Goal: Task Accomplishment & Management: Use online tool/utility

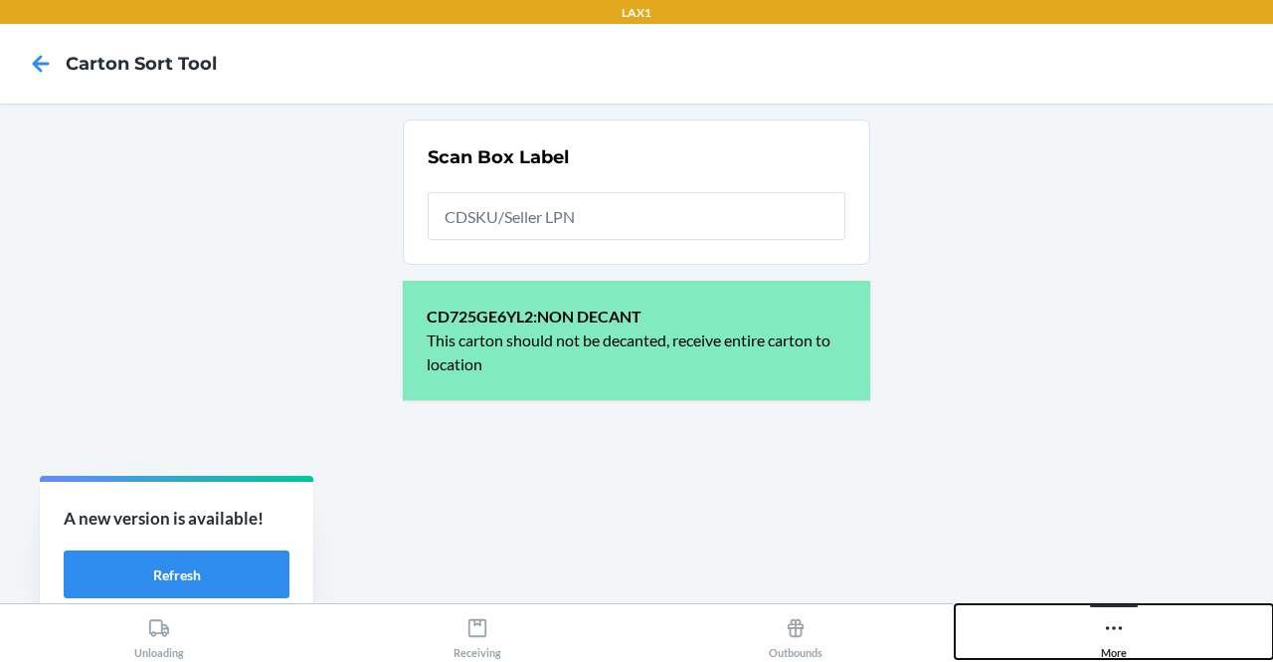
click at [1143, 620] on button "More" at bounding box center [1114, 631] width 318 height 55
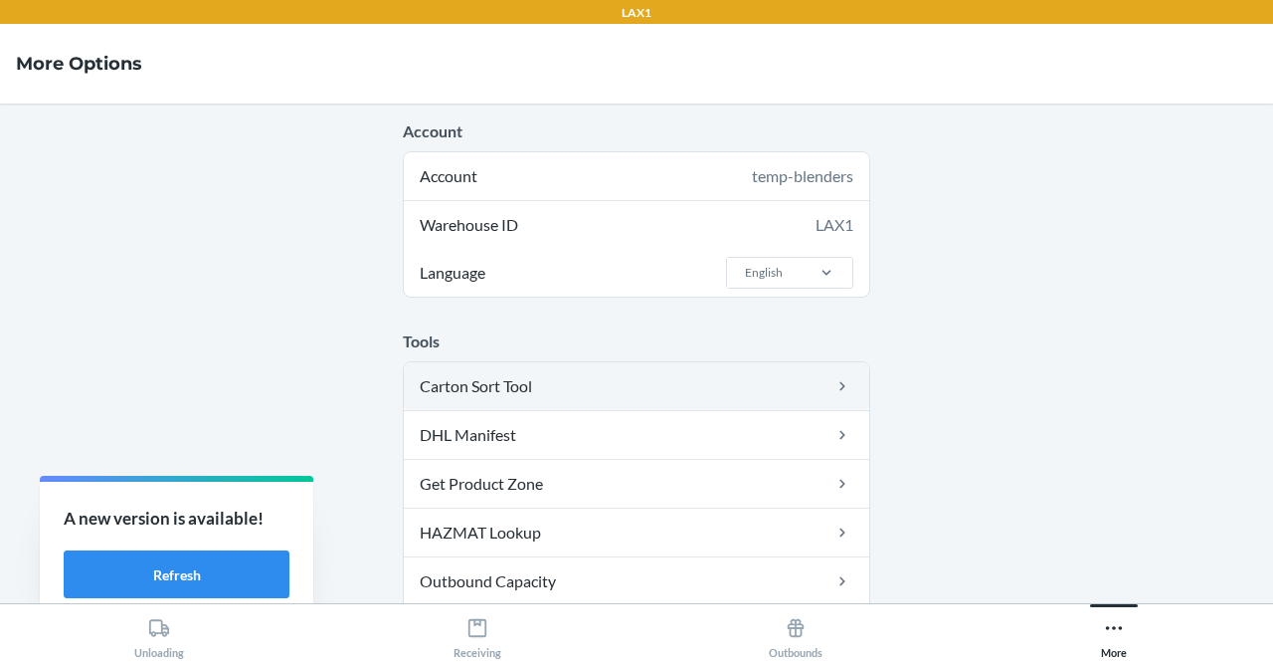
click at [603, 379] on link "Carton Sort Tool" at bounding box center [637, 386] width 466 height 48
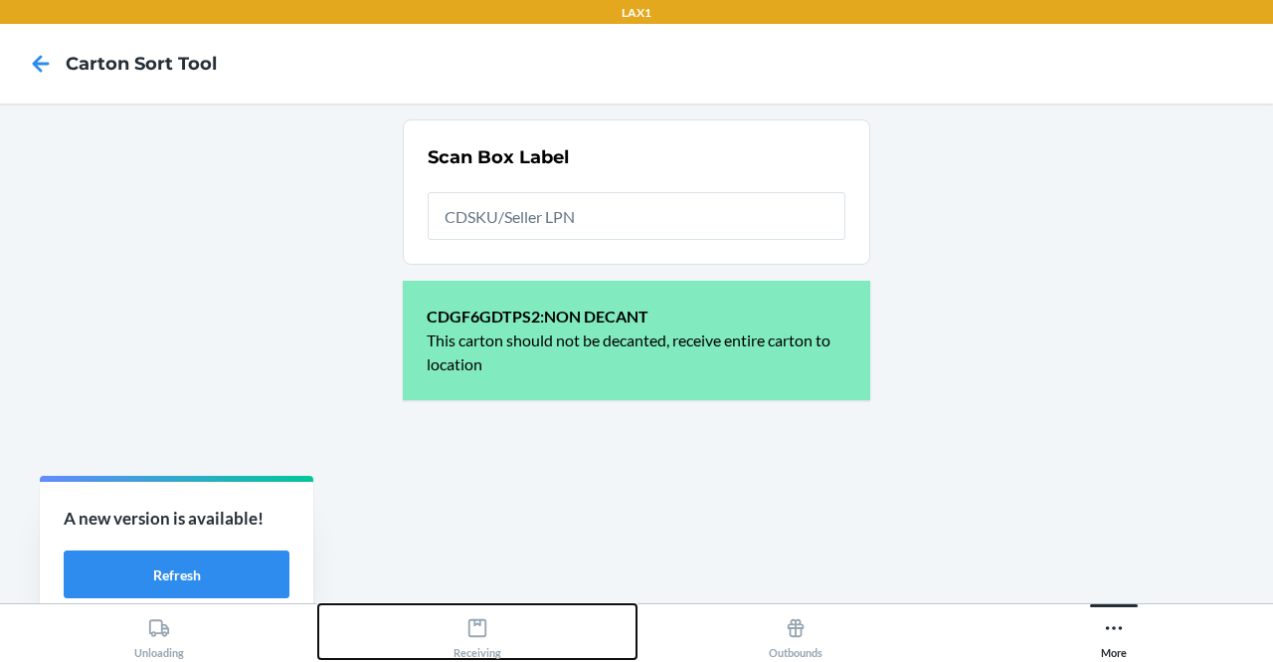
click at [471, 642] on div "Receiving" at bounding box center [478, 634] width 48 height 50
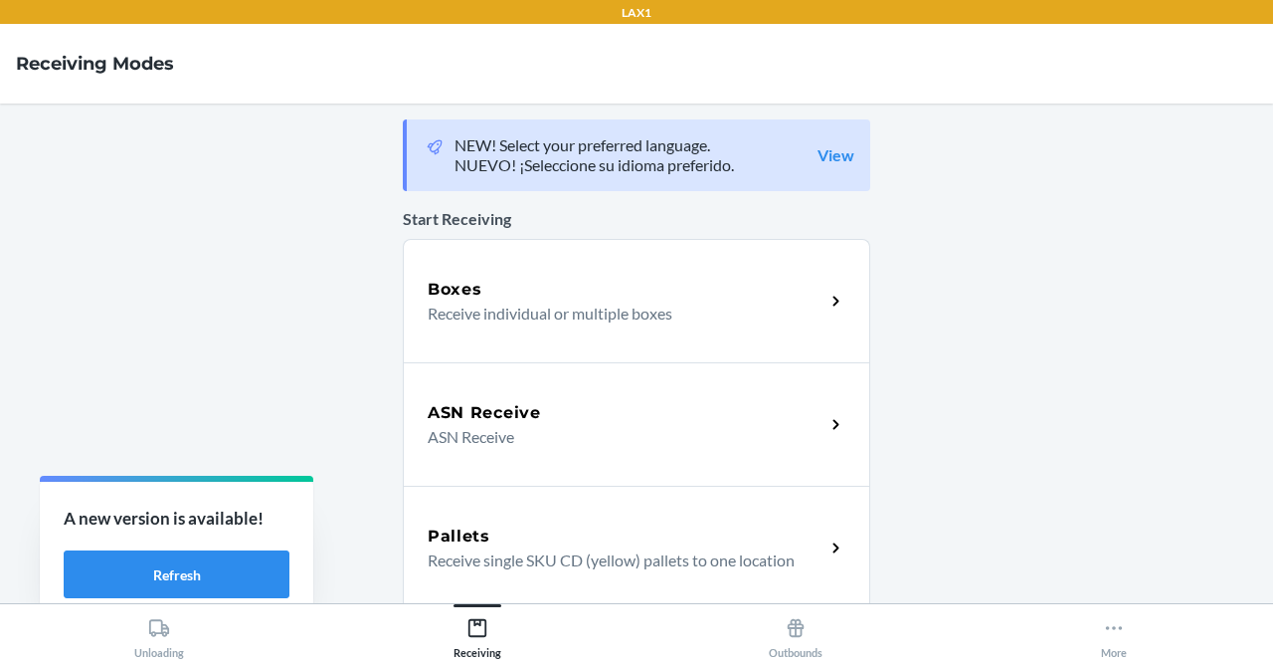
click at [527, 288] on div "Boxes" at bounding box center [626, 290] width 397 height 24
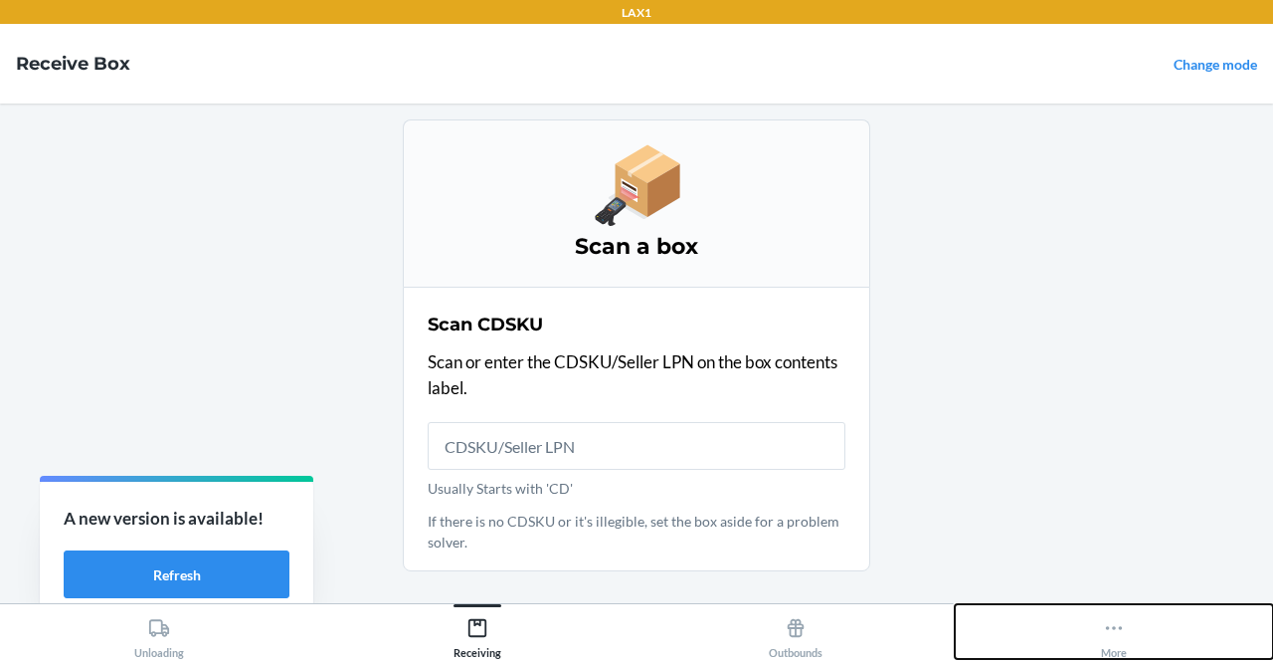
click at [1098, 629] on button "More" at bounding box center [1114, 631] width 318 height 55
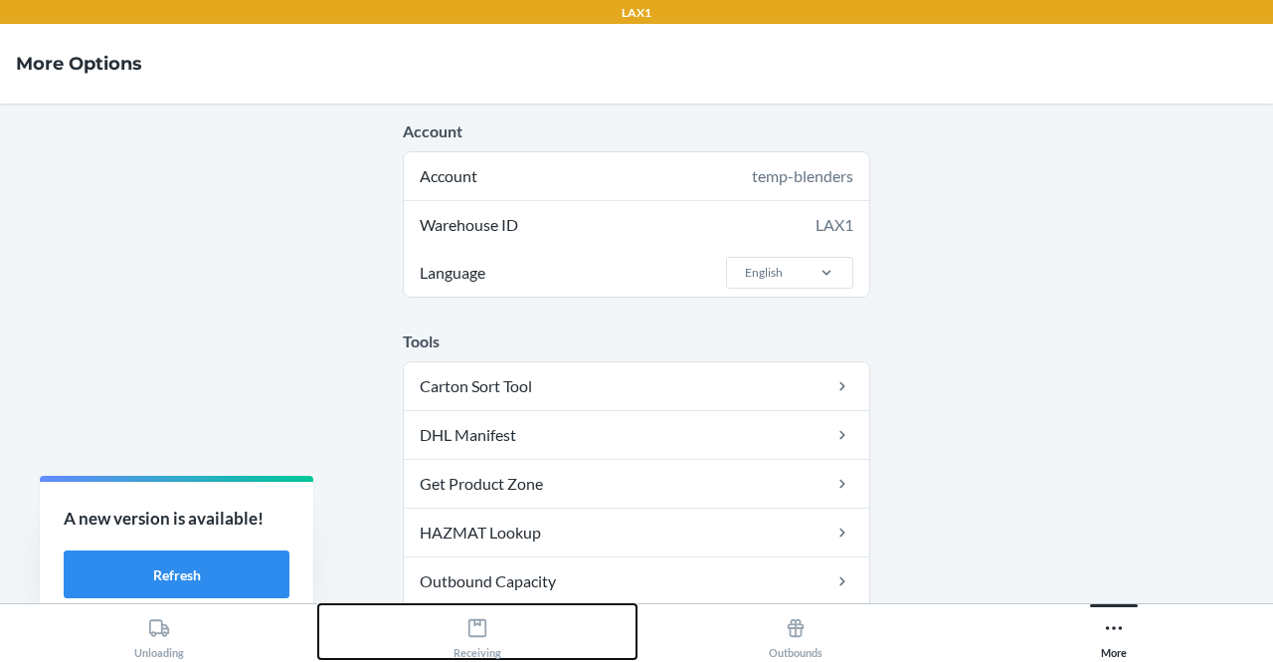
click at [446, 644] on button "Receiving" at bounding box center [477, 631] width 318 height 55
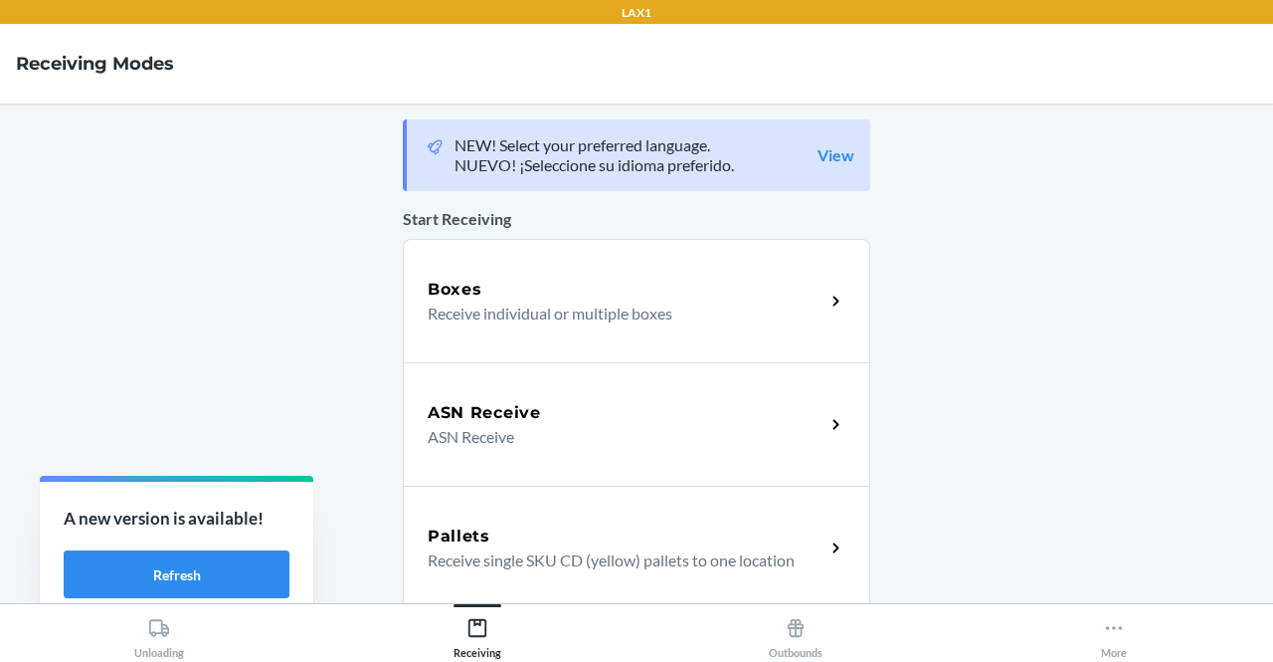
click at [530, 279] on div "Boxes" at bounding box center [626, 290] width 397 height 24
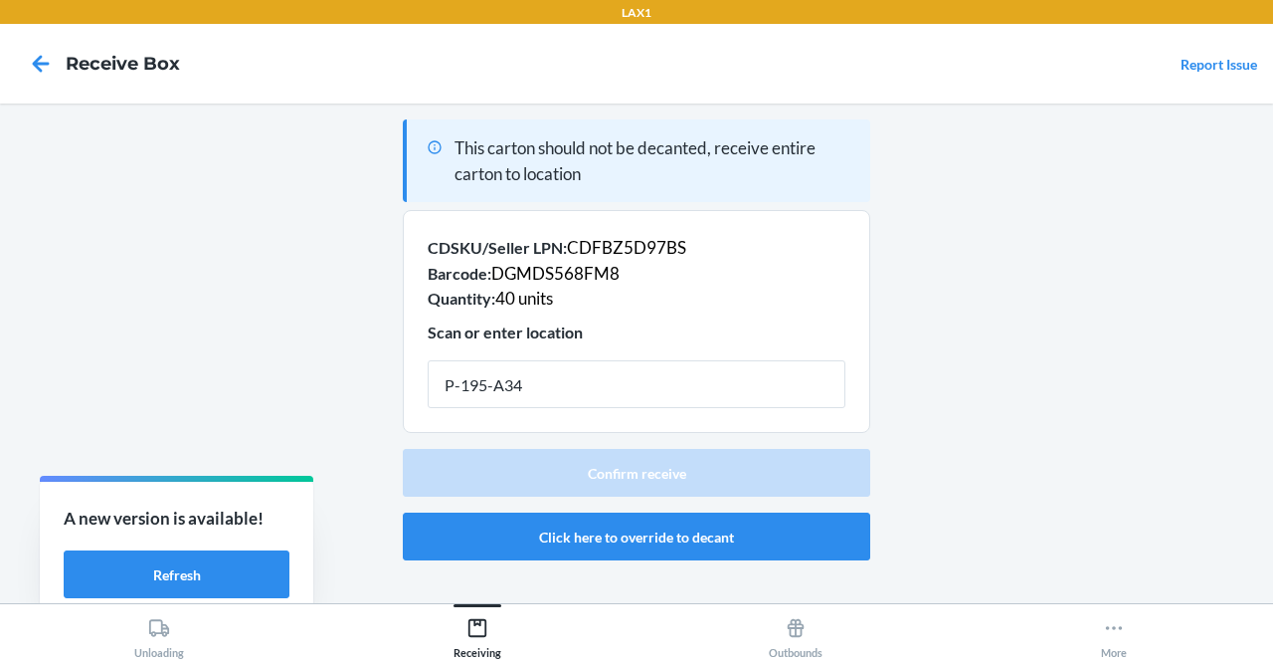
type input "P-195-A34"
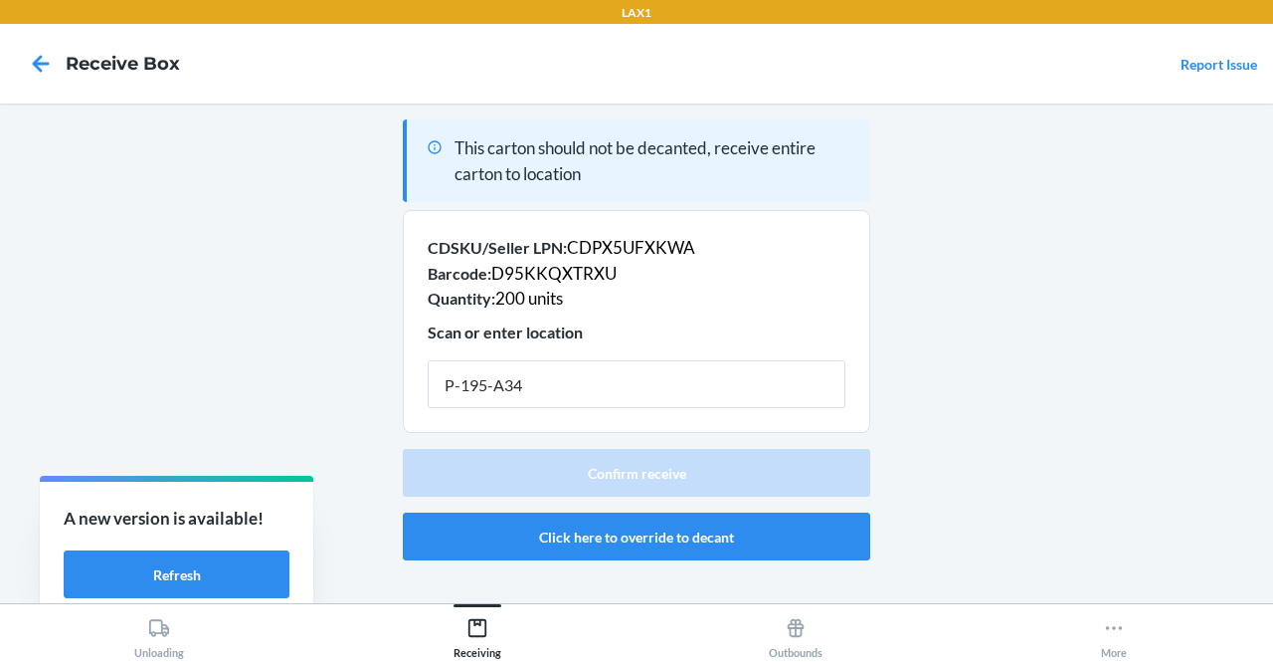
type input "P-195-A34"
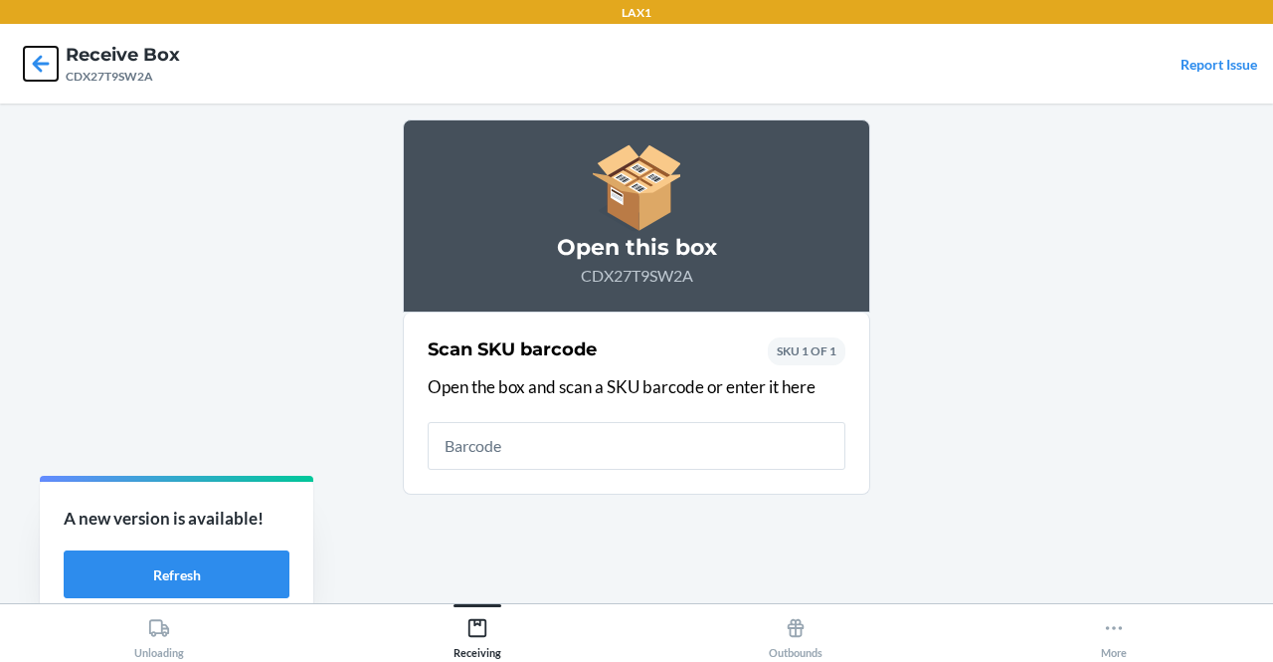
click at [35, 51] on icon at bounding box center [41, 64] width 34 height 34
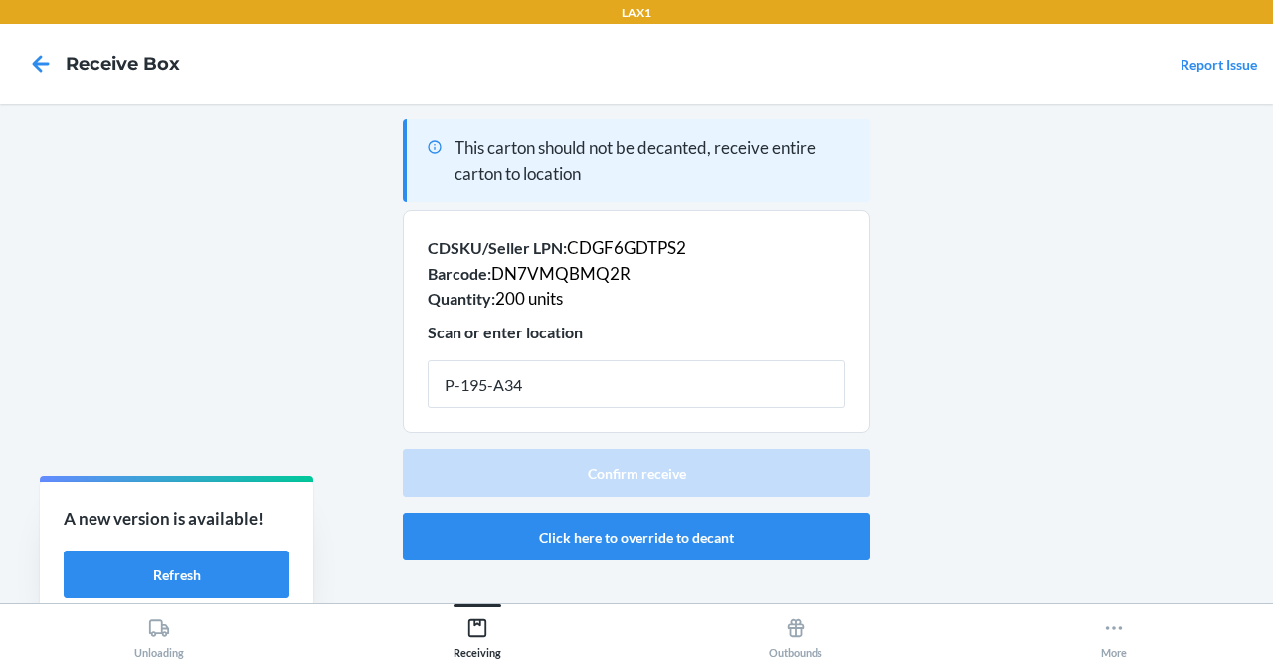
type input "P-195-A34"
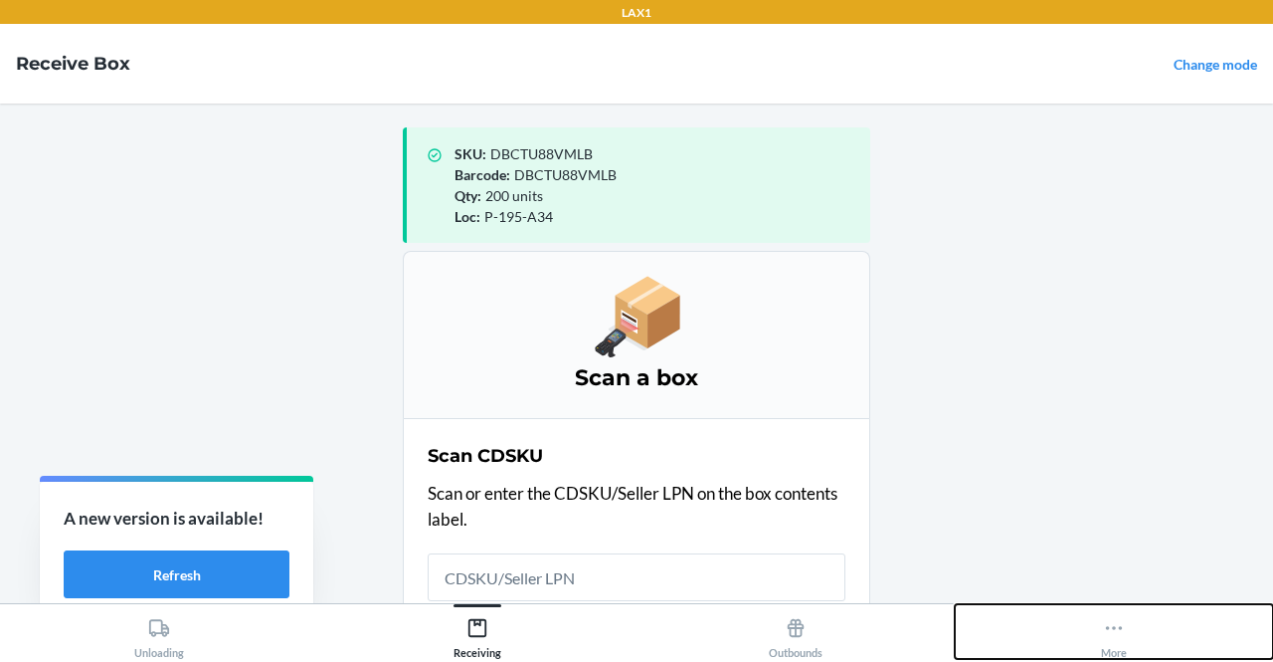
click at [1114, 633] on icon at bounding box center [1114, 628] width 22 height 22
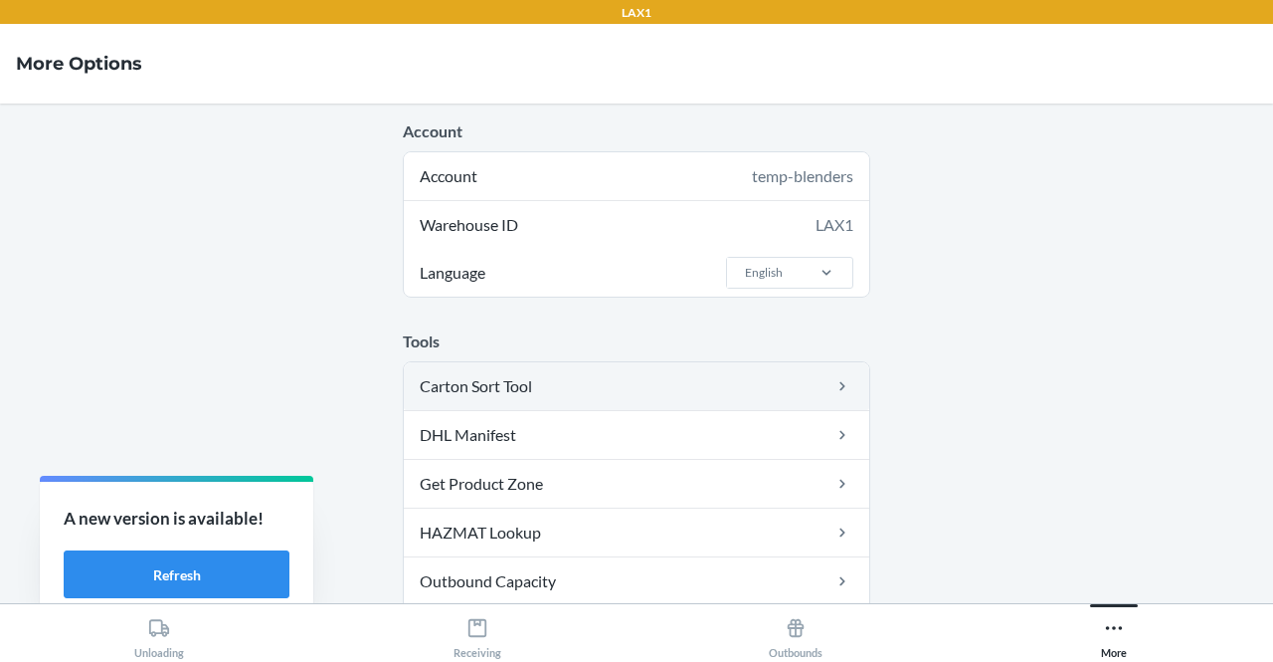
click at [704, 383] on link "Carton Sort Tool" at bounding box center [637, 386] width 466 height 48
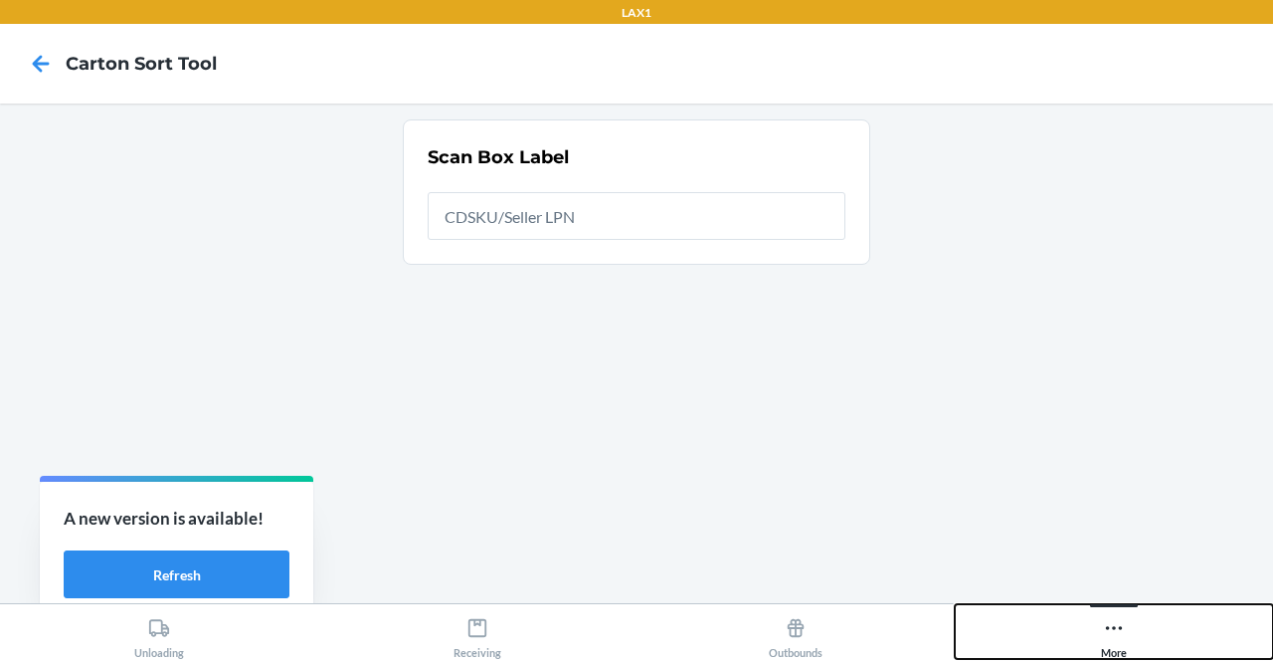
click at [1039, 630] on button "More" at bounding box center [1114, 631] width 318 height 55
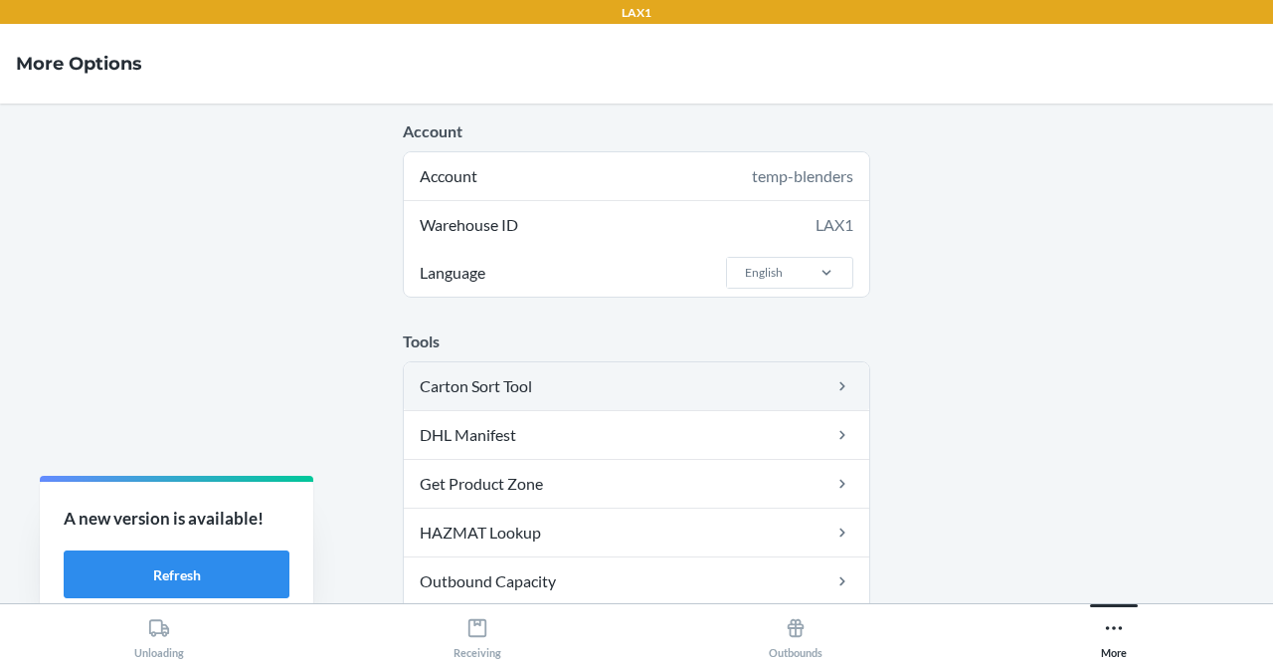
click at [734, 370] on link "Carton Sort Tool" at bounding box center [637, 386] width 466 height 48
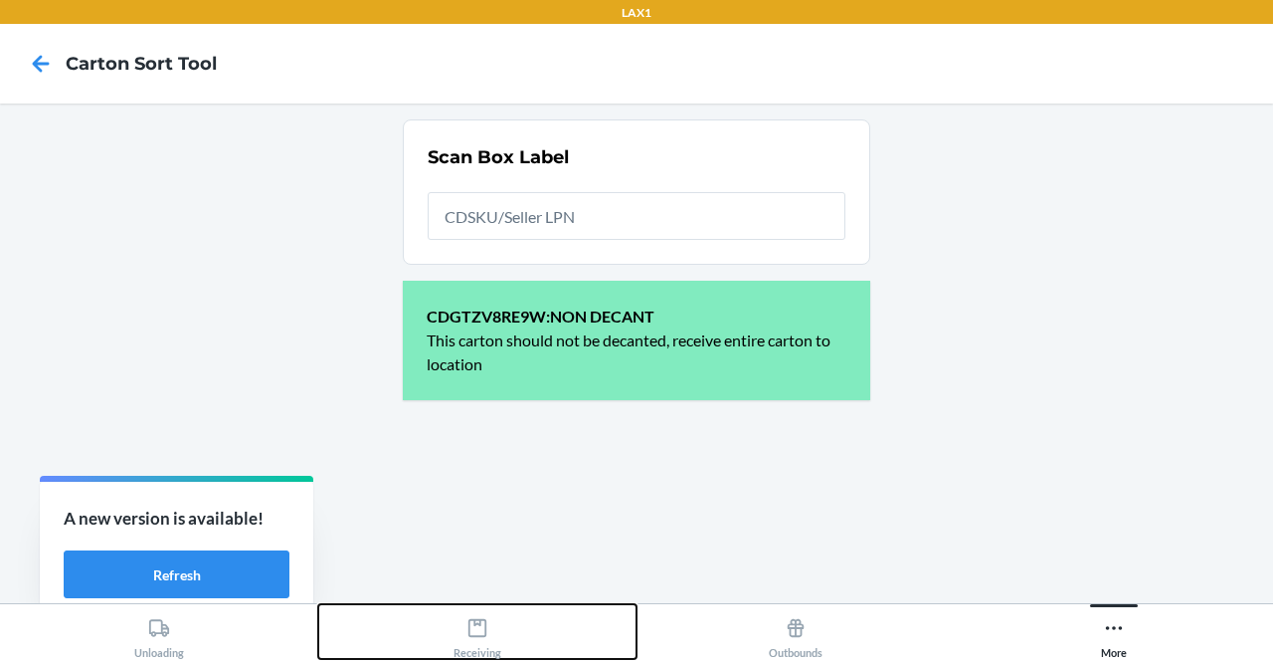
click at [479, 612] on div "Receiving" at bounding box center [478, 634] width 48 height 50
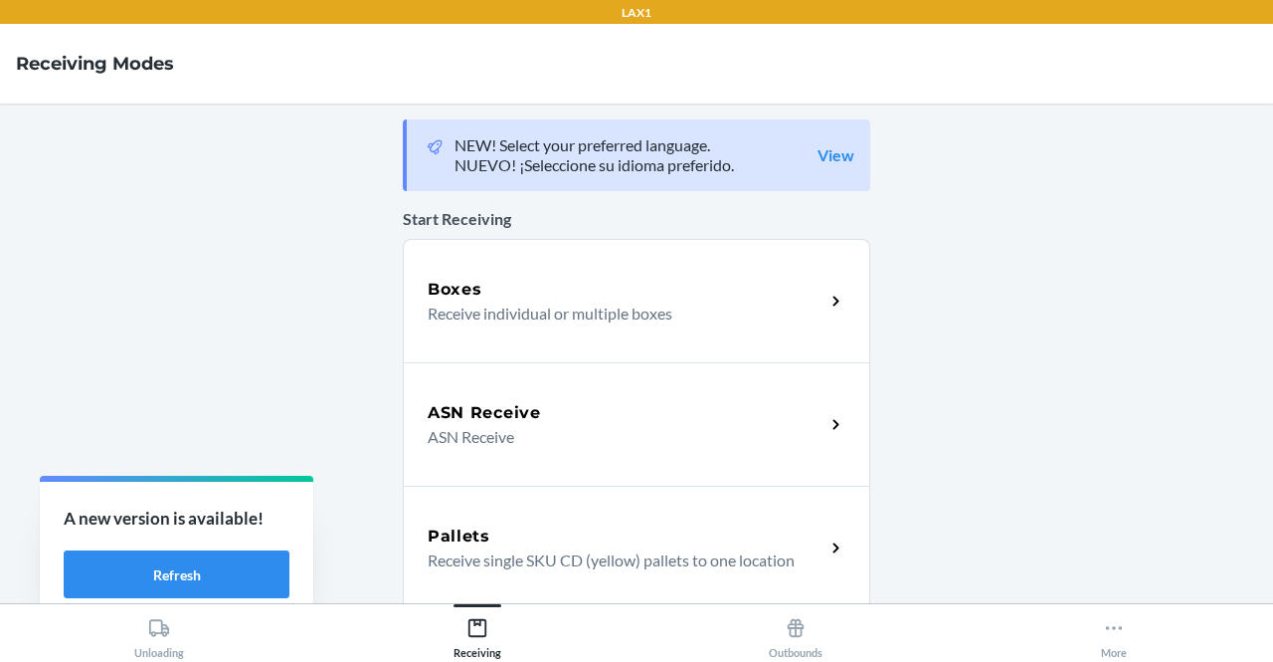
click at [573, 329] on div "Boxes Receive individual or multiple boxes" at bounding box center [637, 300] width 468 height 123
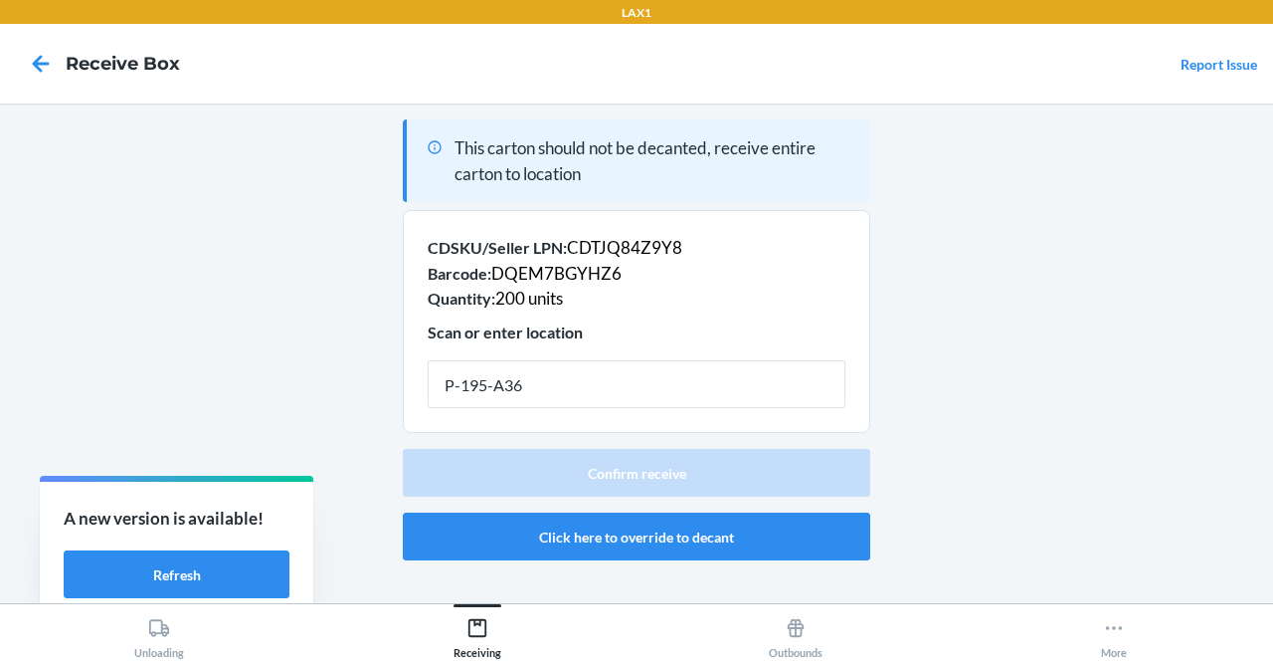
type input "P-195-A36"
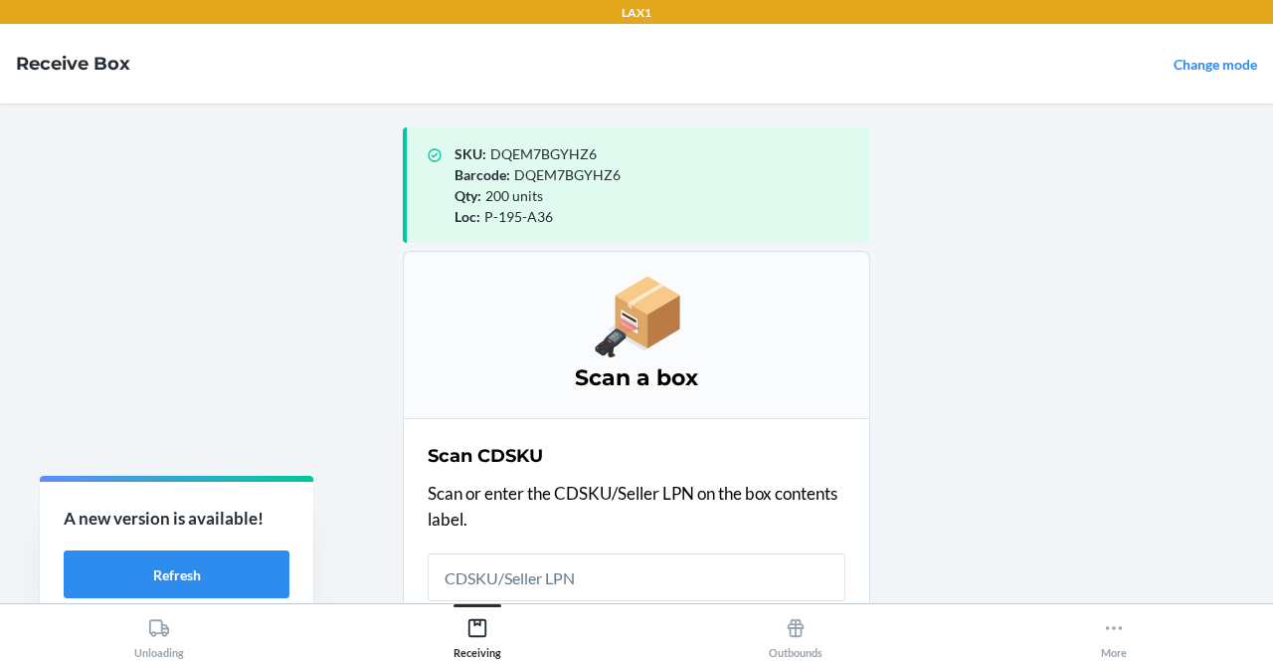
click at [464, 567] on input "Usually Starts with 'CD'" at bounding box center [637, 577] width 418 height 48
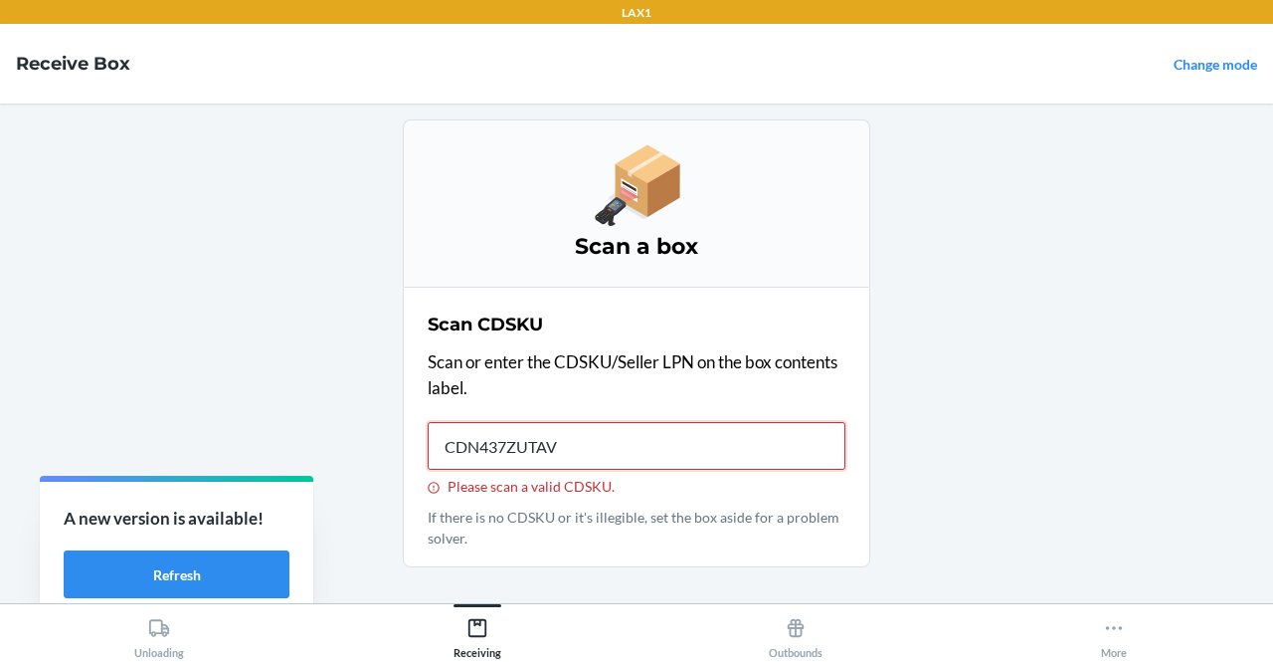
type input "CDN437ZUTAV"
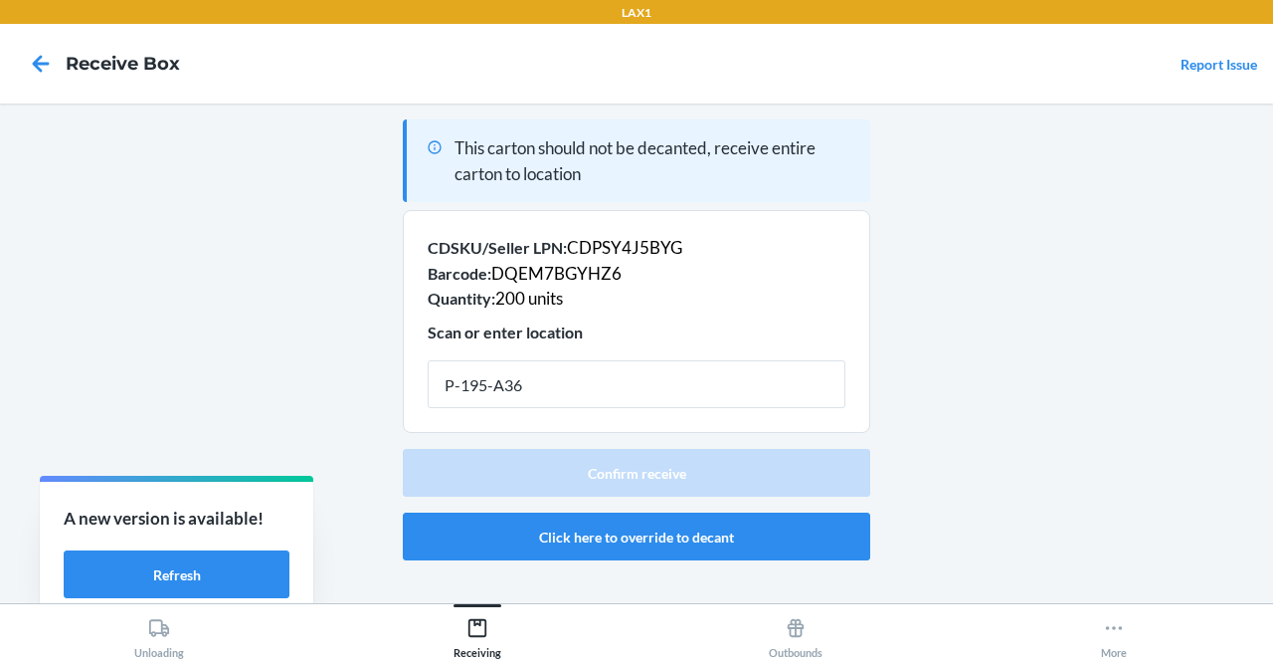
type input "P-195-A36"
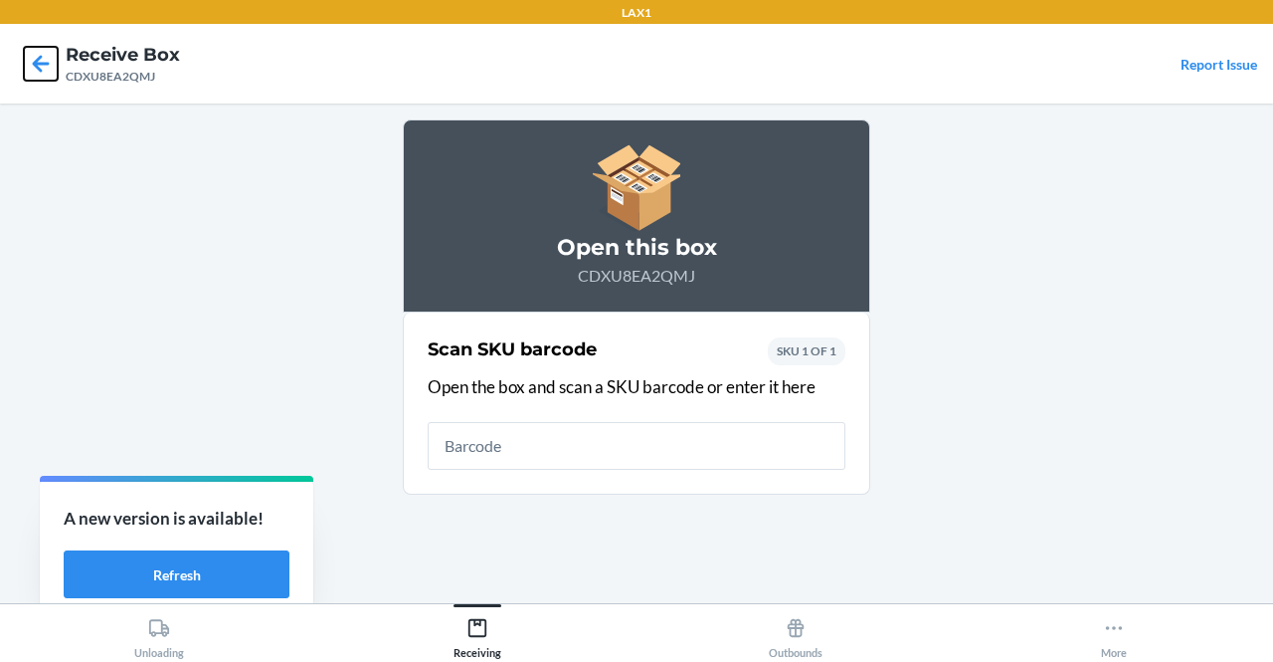
click at [32, 60] on icon at bounding box center [41, 64] width 34 height 34
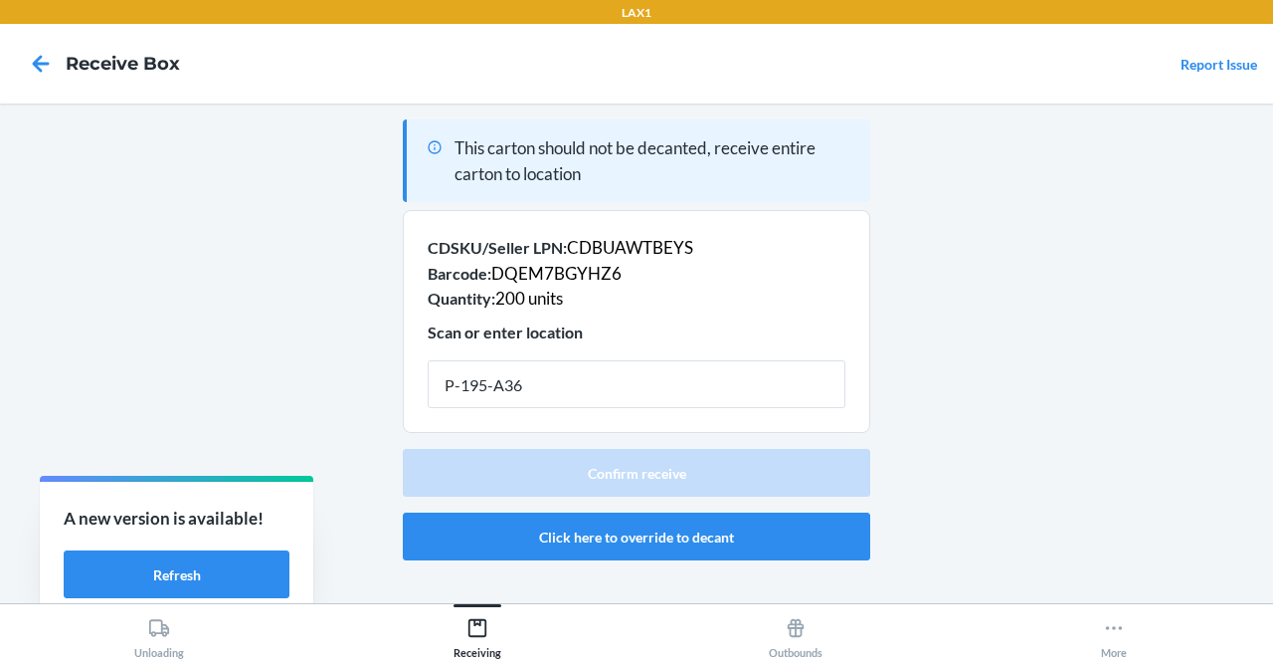
type input "P-195-A36"
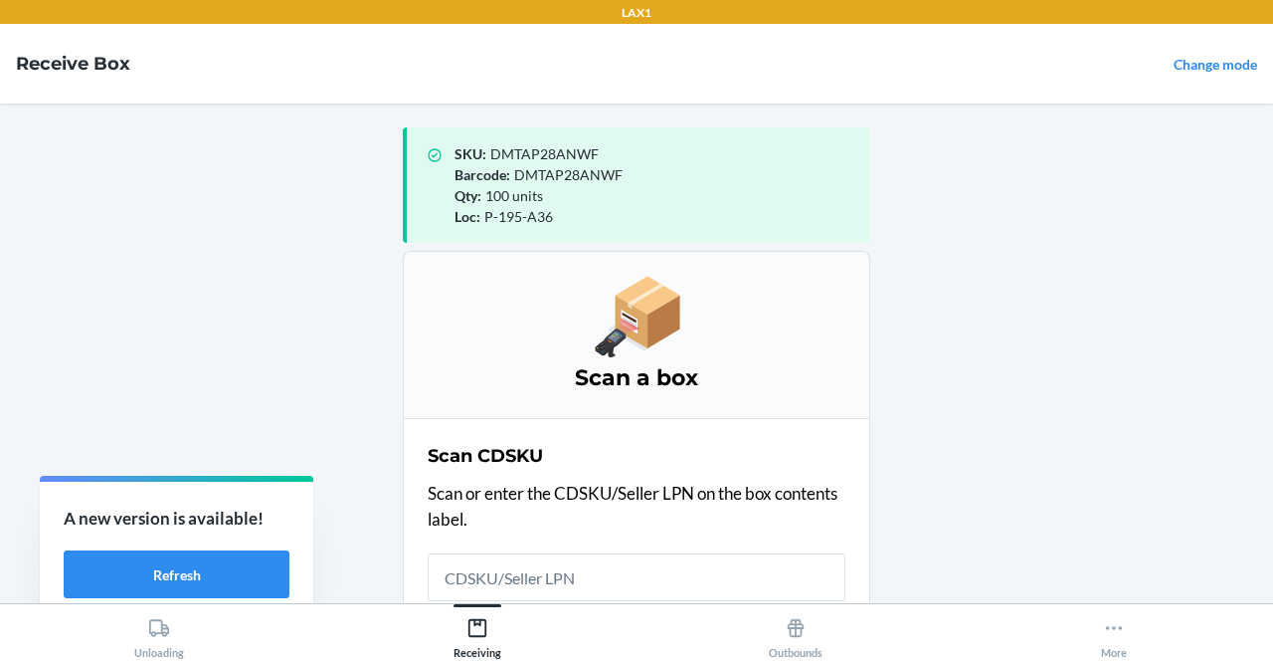
click at [755, 586] on input "Usually Starts with 'CD'" at bounding box center [637, 577] width 418 height 48
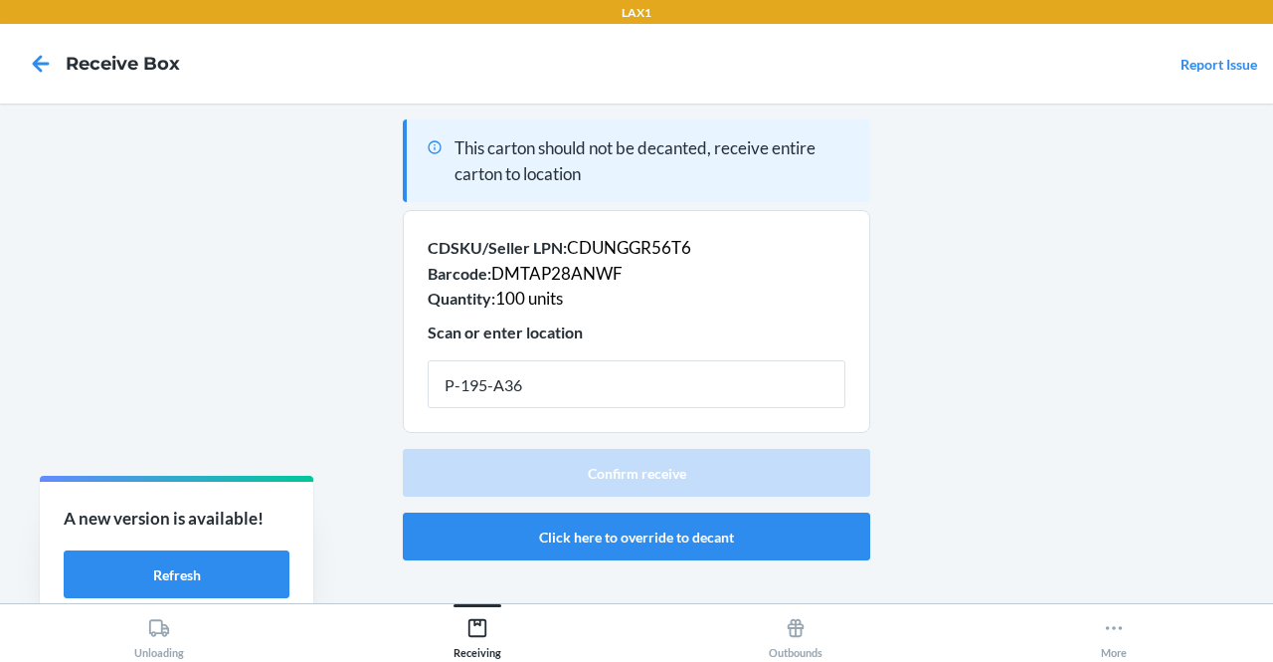
type input "P-195-A36"
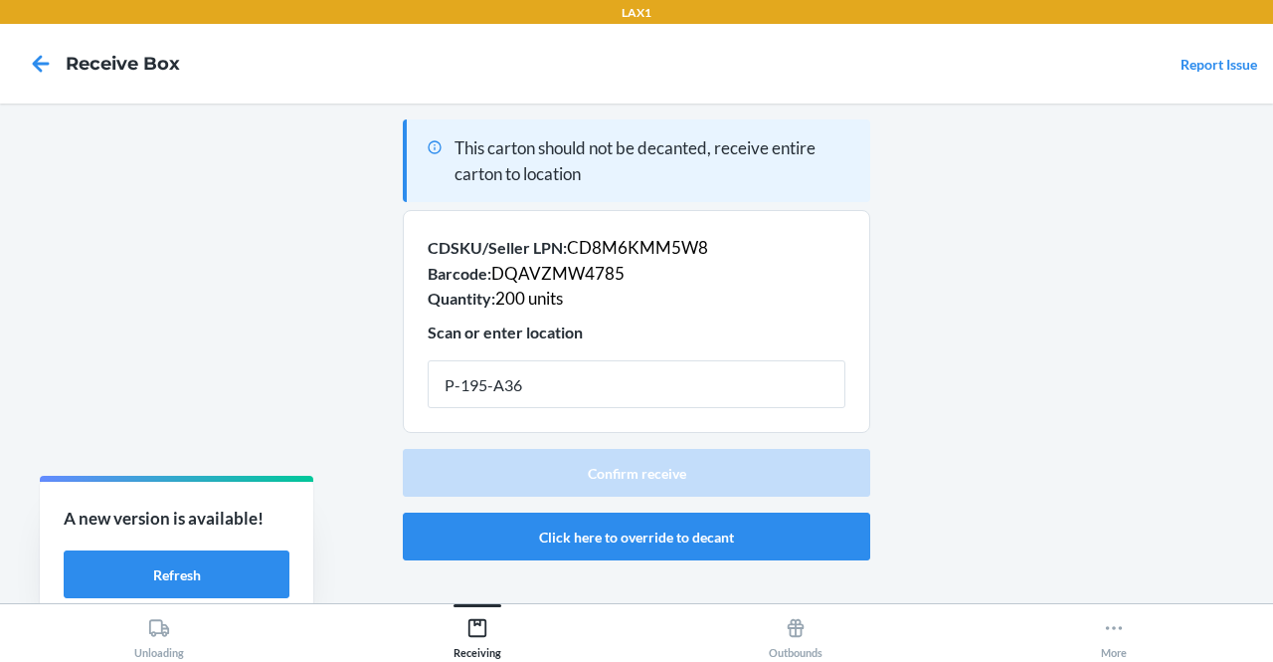
type input "P-195-A36"
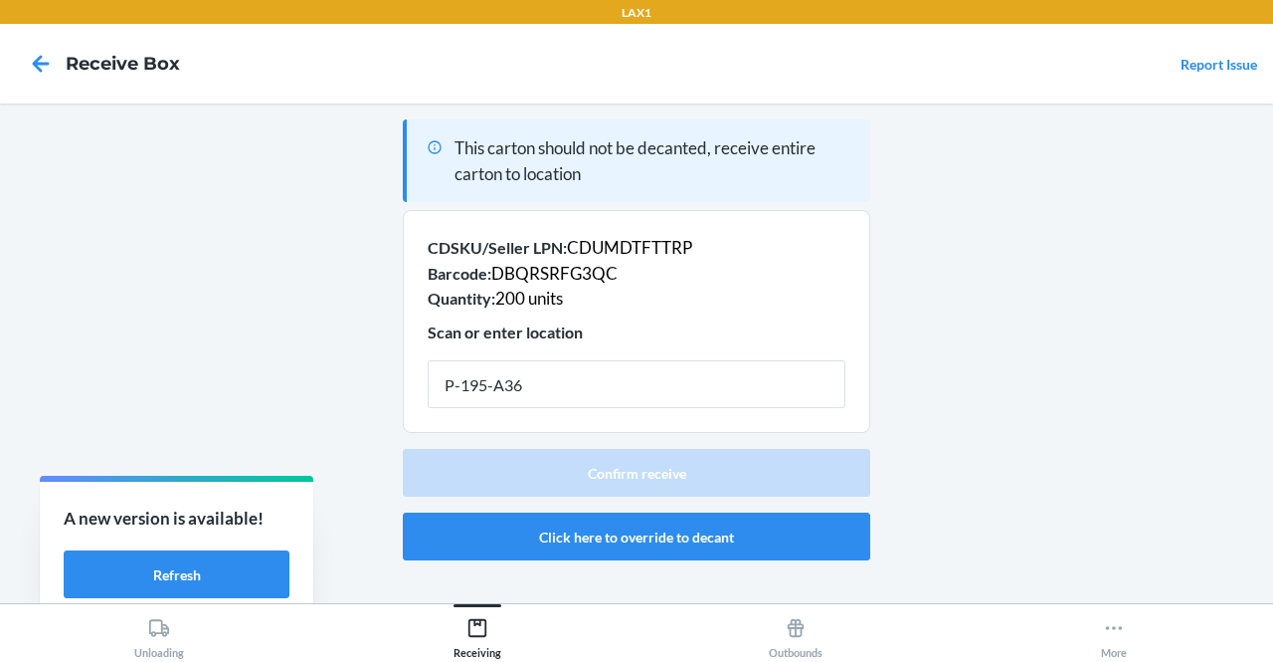
type input "P-195-A36"
type input "P-196-A35"
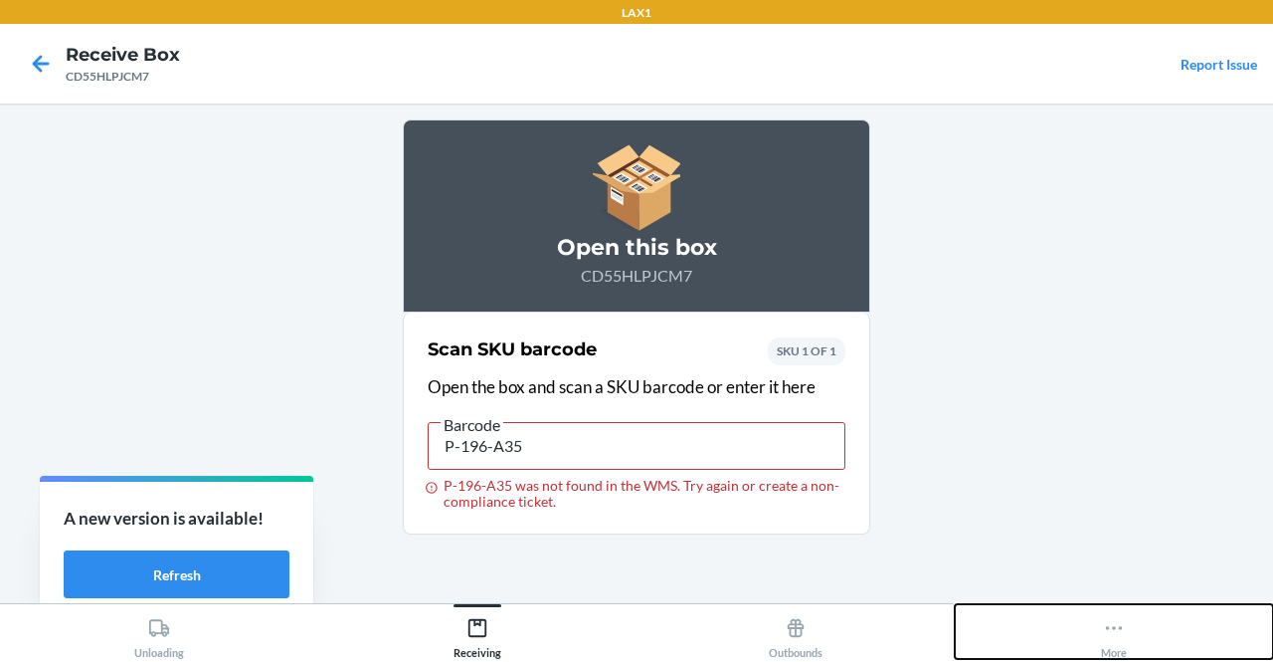
click at [1104, 626] on icon at bounding box center [1114, 628] width 22 height 22
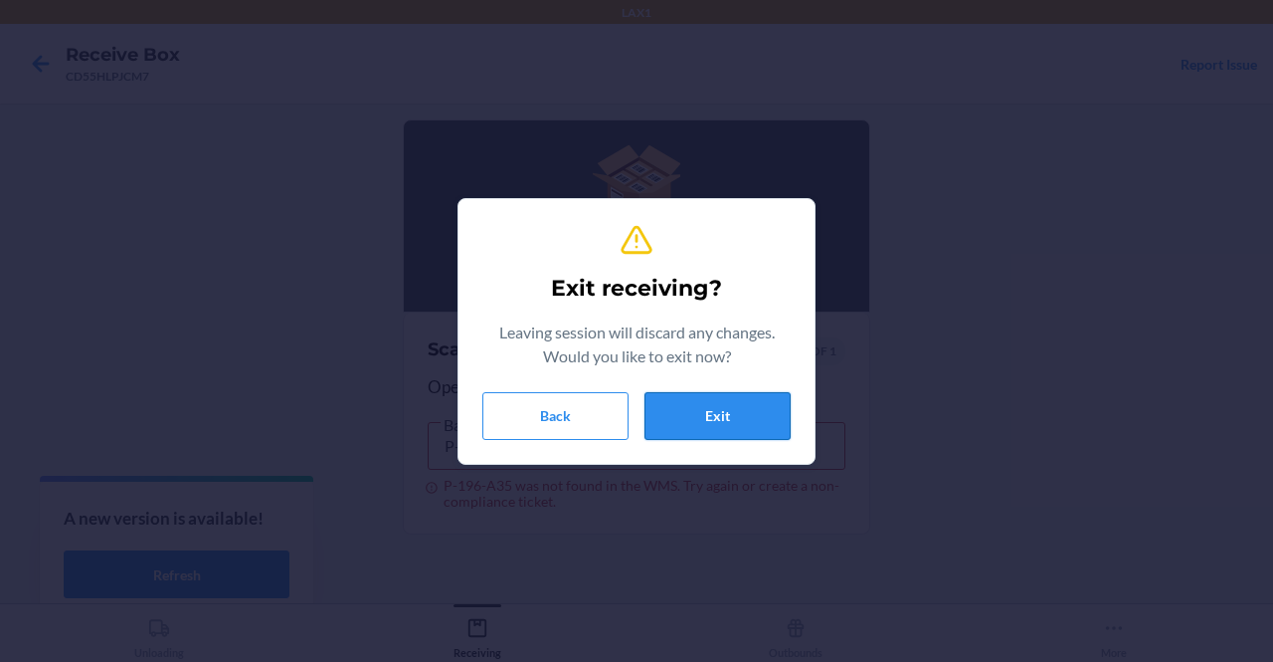
click at [683, 423] on button "Exit" at bounding box center [718, 416] width 146 height 48
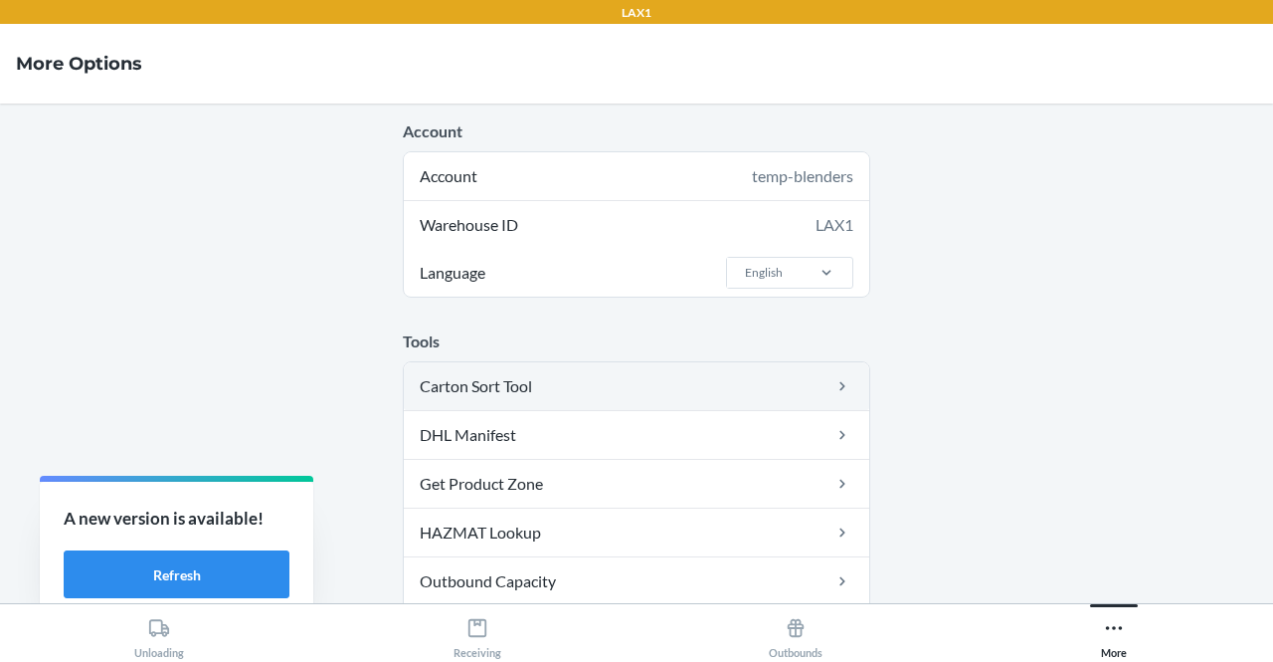
click at [573, 377] on link "Carton Sort Tool" at bounding box center [637, 386] width 466 height 48
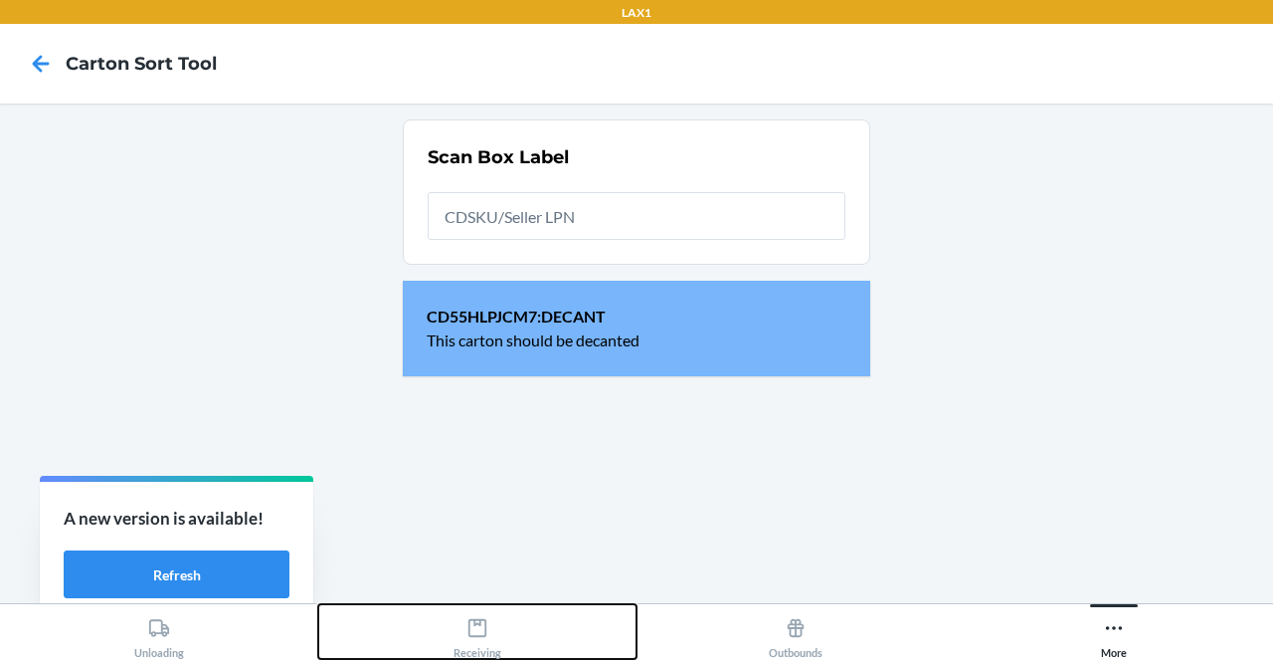
click at [479, 622] on icon at bounding box center [478, 628] width 18 height 18
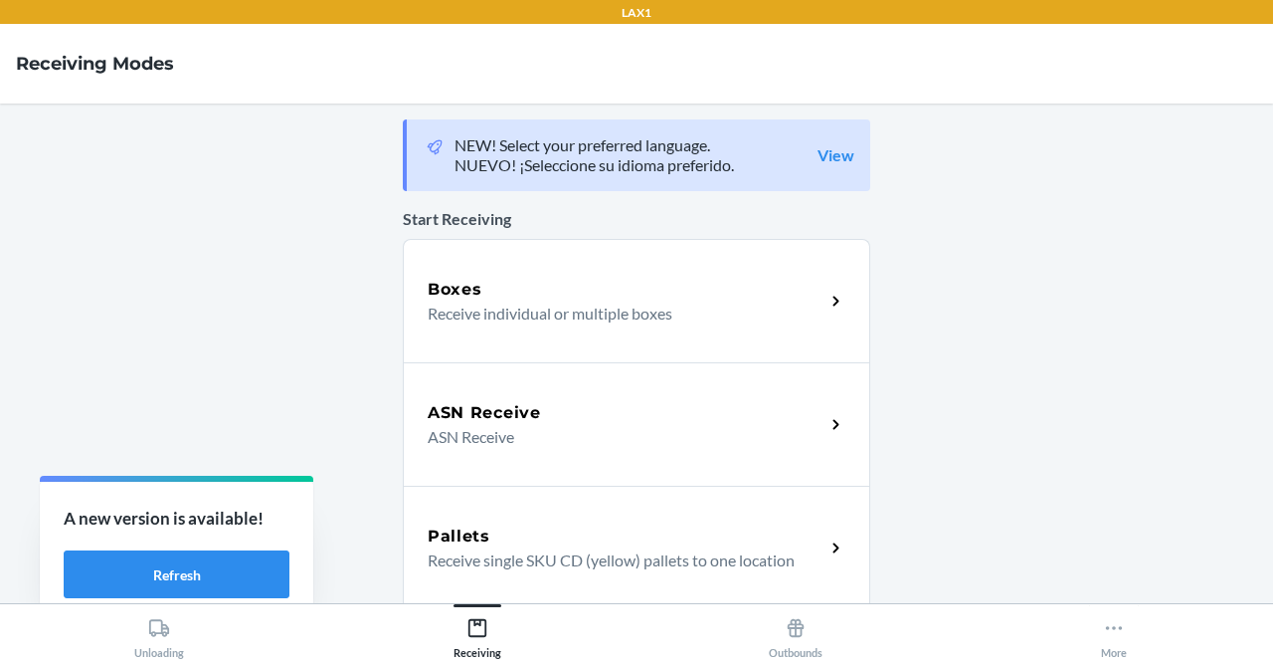
click at [497, 319] on p "Receive individual or multiple boxes" at bounding box center [618, 313] width 381 height 24
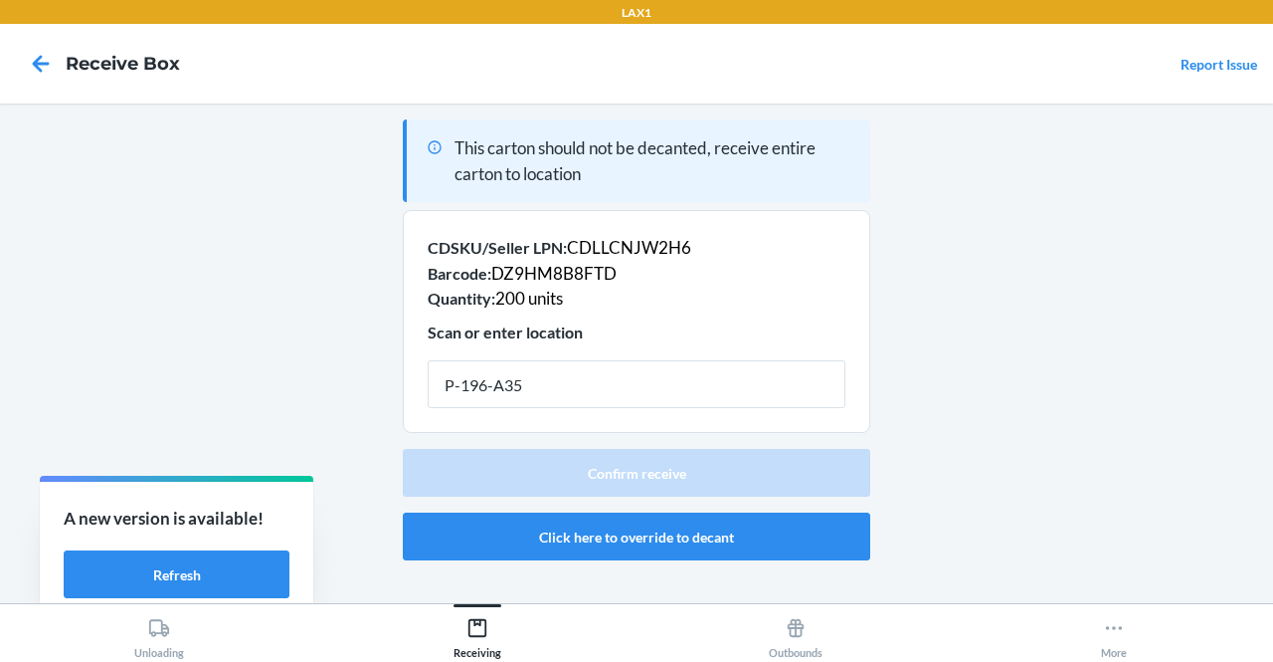
type input "P-196-A35"
click at [497, 319] on div "Scan or enter location" at bounding box center [637, 364] width 418 height 90
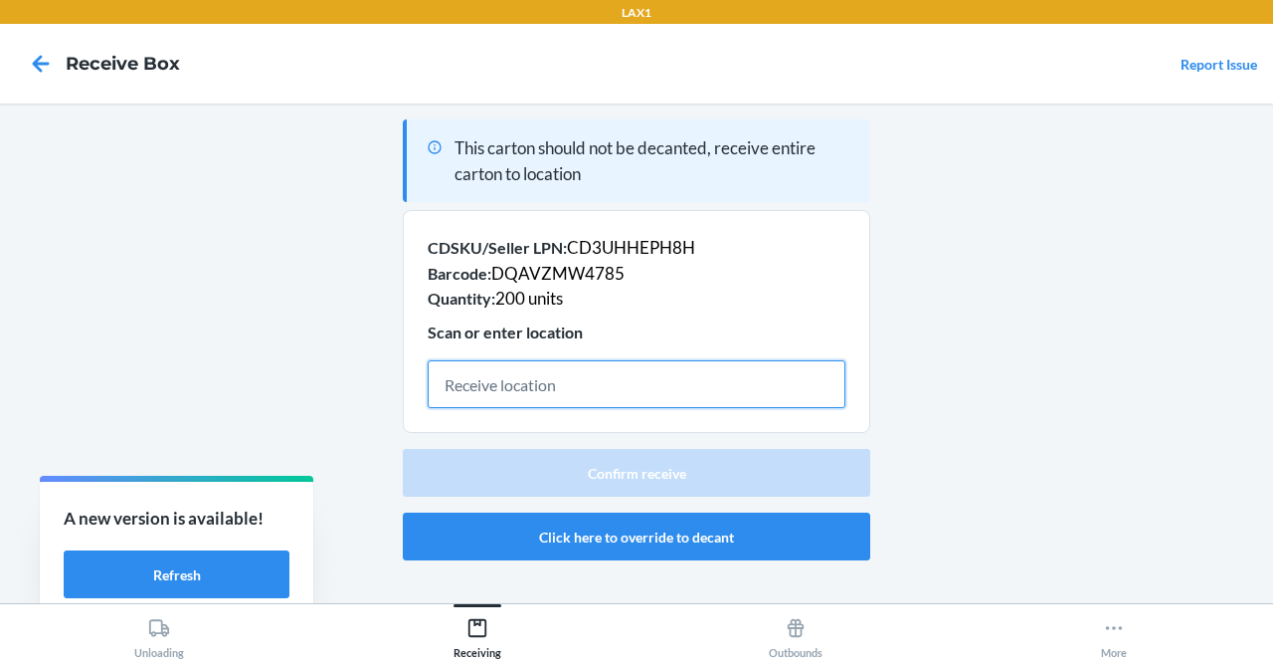
click at [533, 401] on input "text" at bounding box center [637, 384] width 418 height 48
type input "P-196-A35"
